Goal: Use online tool/utility: Utilize a website feature to perform a specific function

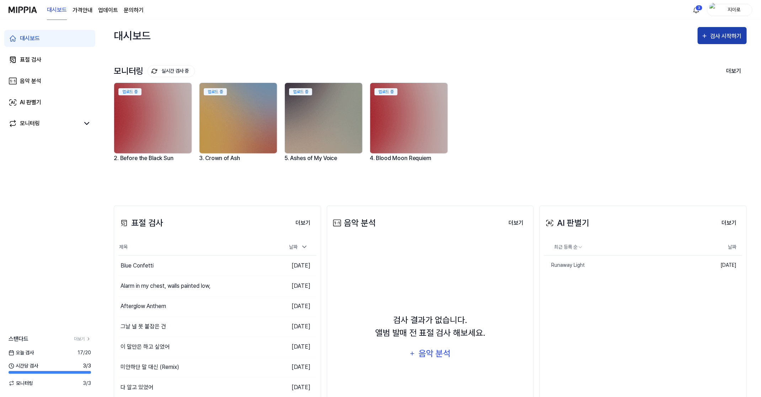
click at [712, 35] on div "검사 시작하기" at bounding box center [726, 36] width 33 height 9
click at [707, 61] on div "표절 검사" at bounding box center [709, 57] width 62 height 9
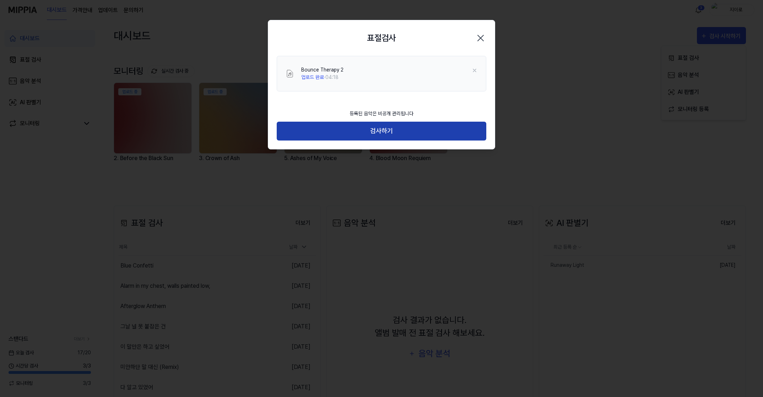
click at [424, 128] on button "검사하기" at bounding box center [382, 131] width 210 height 19
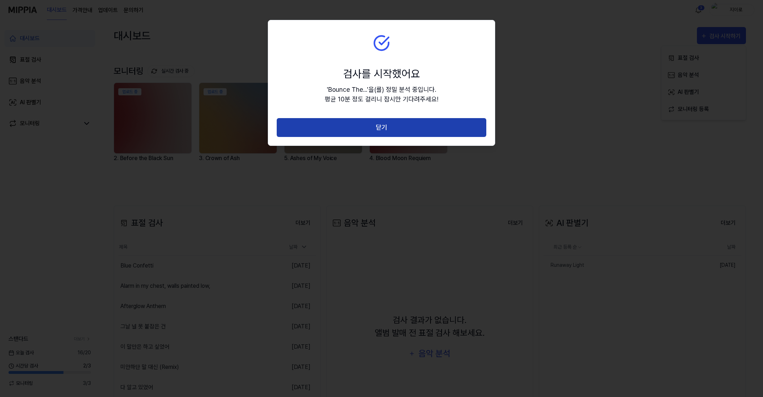
click at [465, 125] on button "닫기" at bounding box center [382, 127] width 210 height 19
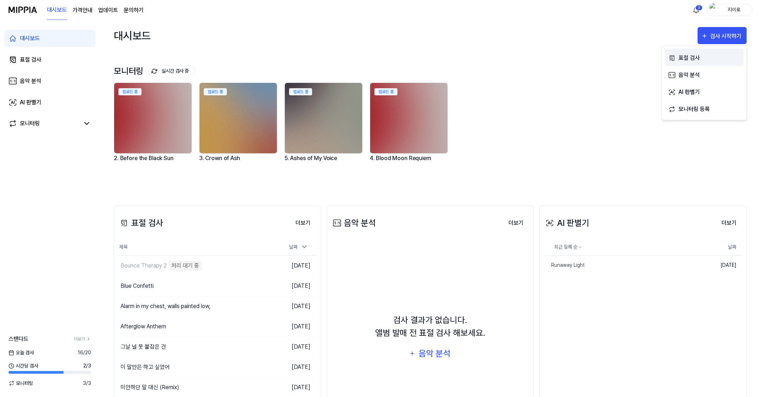
click at [691, 54] on div "표절 검사" at bounding box center [709, 57] width 62 height 9
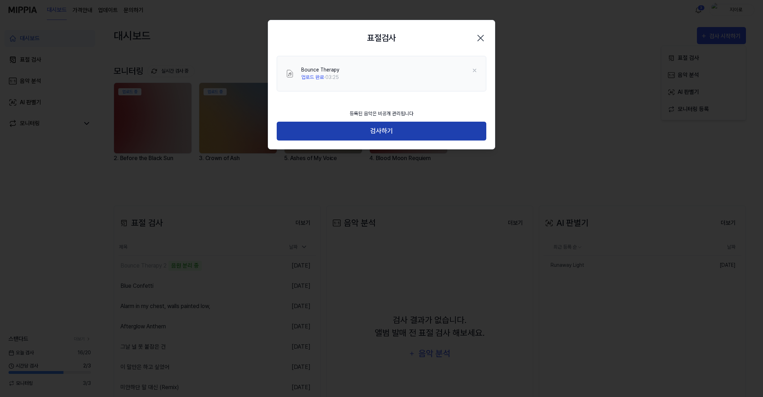
click at [394, 133] on button "검사하기" at bounding box center [382, 131] width 210 height 19
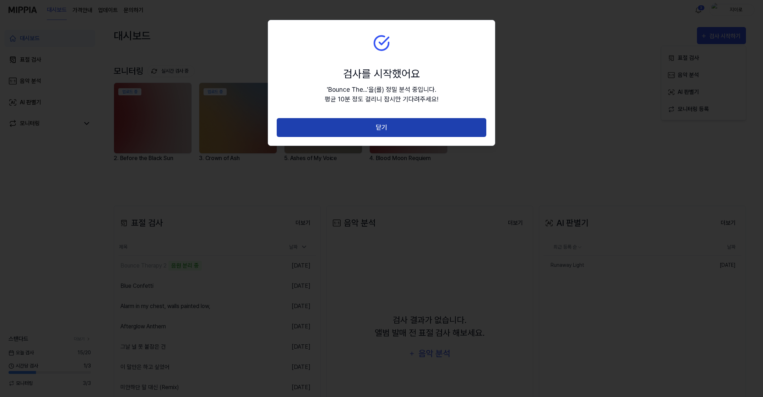
click at [431, 128] on button "닫기" at bounding box center [382, 127] width 210 height 19
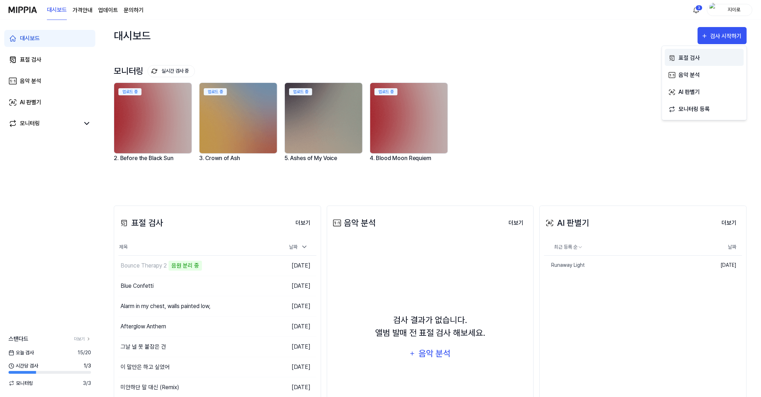
click at [682, 50] on button "표절 검사" at bounding box center [704, 57] width 79 height 17
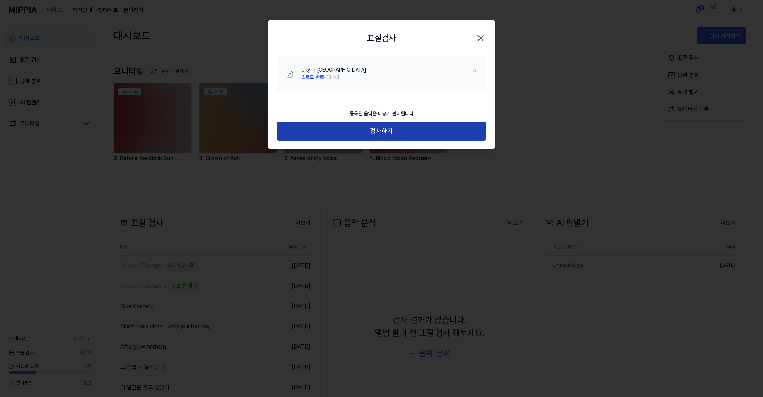
click at [392, 129] on button "검사하기" at bounding box center [382, 131] width 210 height 19
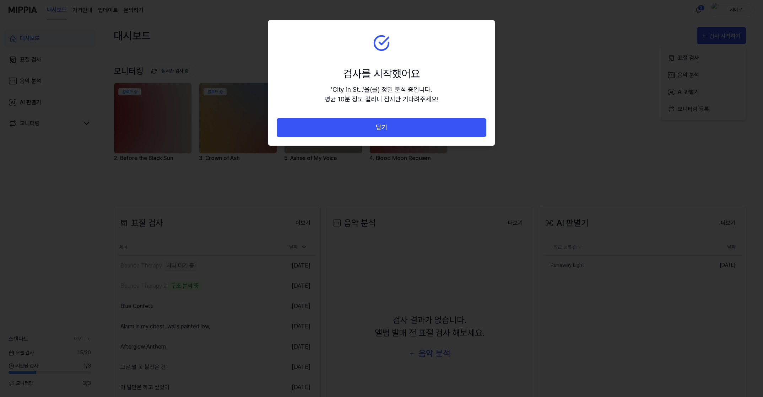
click at [392, 129] on button "닫기" at bounding box center [382, 127] width 210 height 19
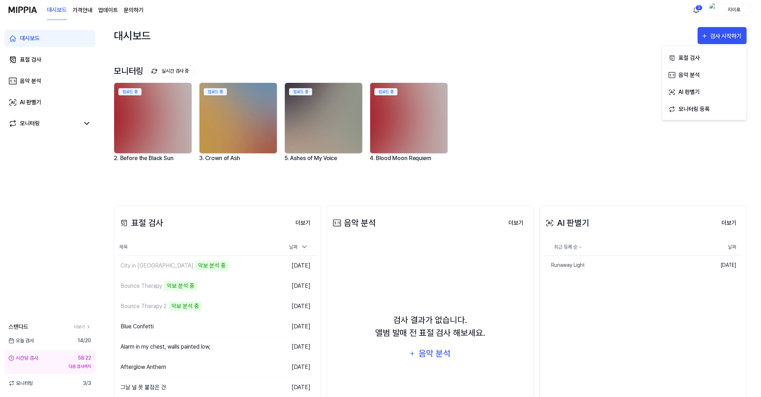
click at [560, 170] on div "업로드 중 2. Before the Black Sun 업로드 중 3. Crown of Ash 업로드 중 5. Ashes of My Voice …" at bounding box center [424, 133] width 633 height 102
click at [493, 172] on div "업로드 중 2. Before the Black Sun 업로드 중 3. Crown of Ash 업로드 중 5. Ashes of My Voice …" at bounding box center [424, 133] width 633 height 102
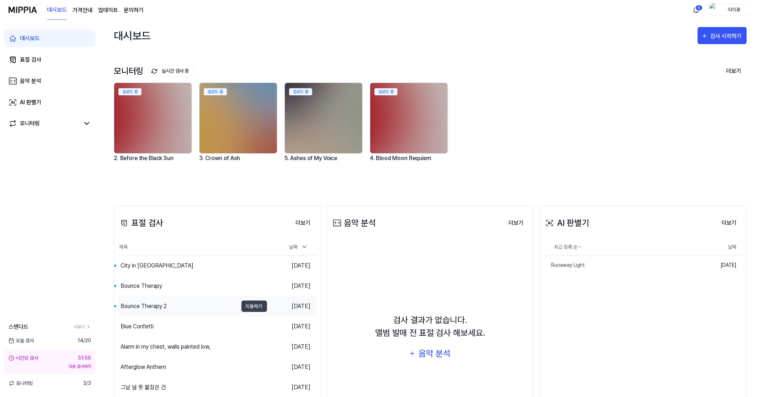
click at [177, 302] on div "Bounce Therapy 2" at bounding box center [177, 306] width 119 height 20
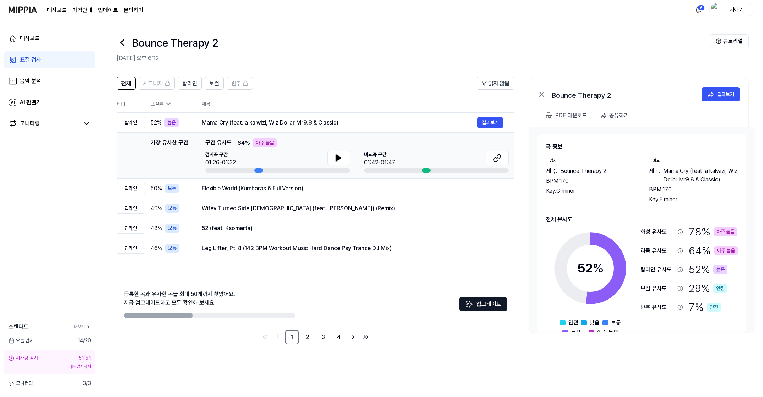
click at [122, 40] on icon at bounding box center [122, 42] width 11 height 11
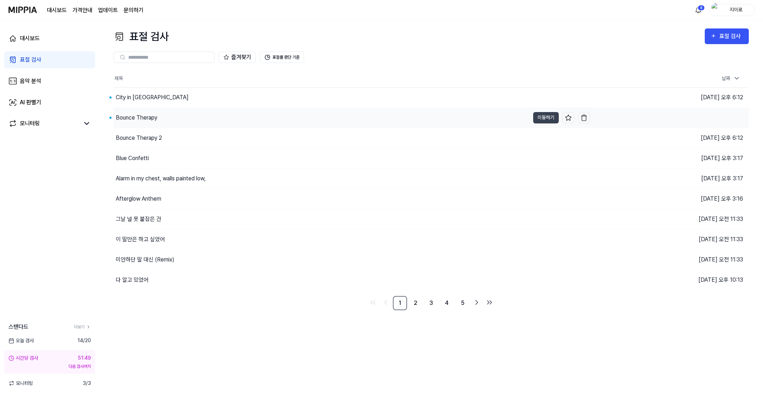
click at [136, 118] on div "Bounce Therapy" at bounding box center [137, 117] width 42 height 9
